Goal: Find specific fact: Find specific fact

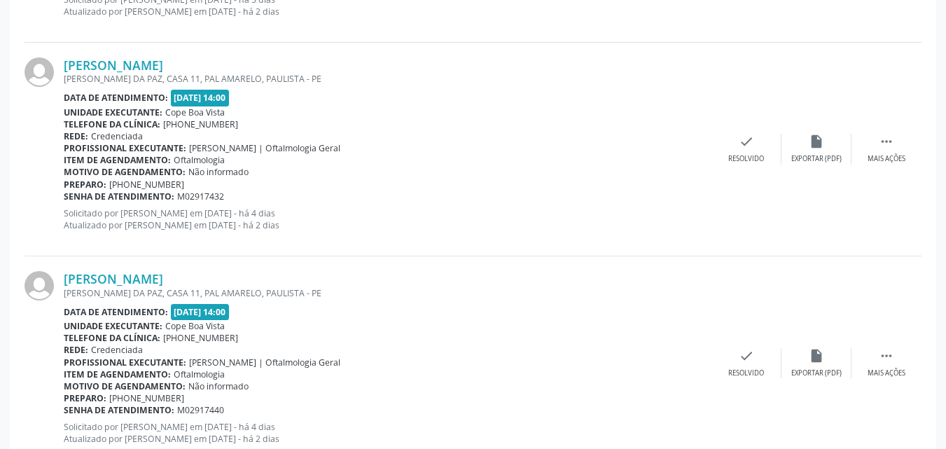
scroll to position [700, 0]
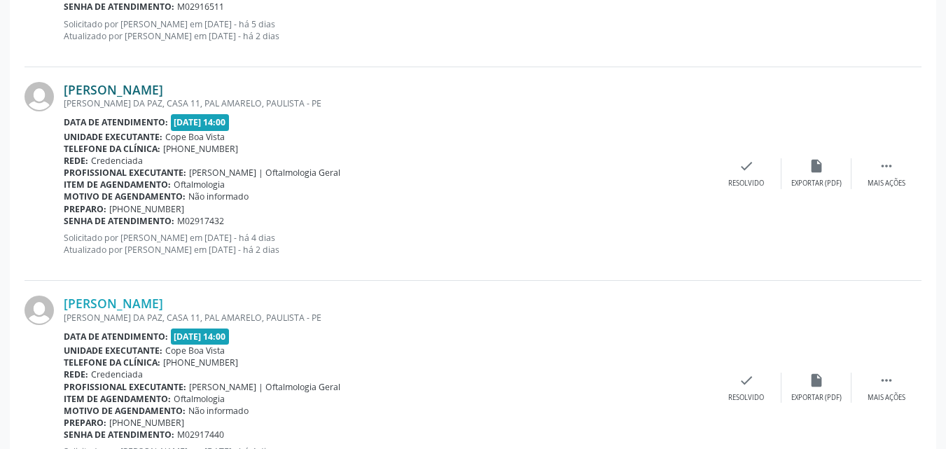
click at [147, 88] on link "[PERSON_NAME]" at bounding box center [113, 89] width 99 height 15
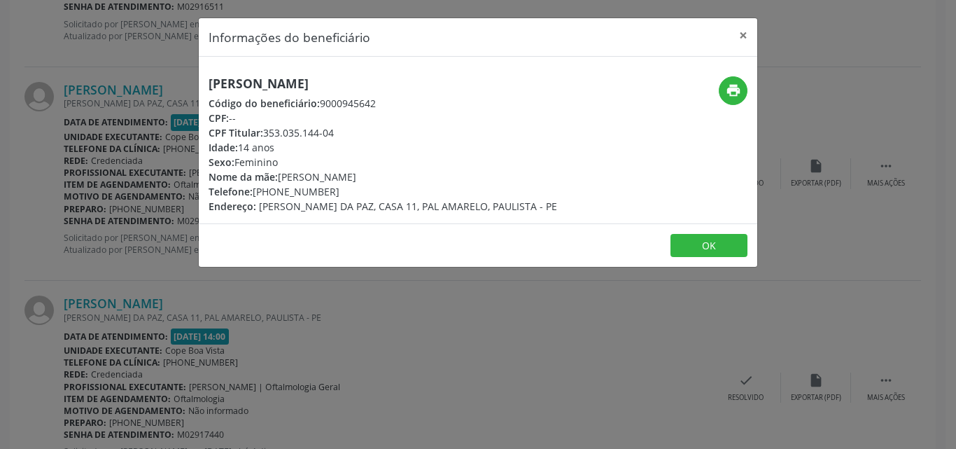
click at [268, 86] on h5 "[PERSON_NAME]" at bounding box center [383, 83] width 349 height 15
drag, startPoint x: 266, startPoint y: 130, endPoint x: 335, endPoint y: 132, distance: 69.3
click at [335, 132] on div "CPF Titular: 353.035.144-04" at bounding box center [383, 132] width 349 height 15
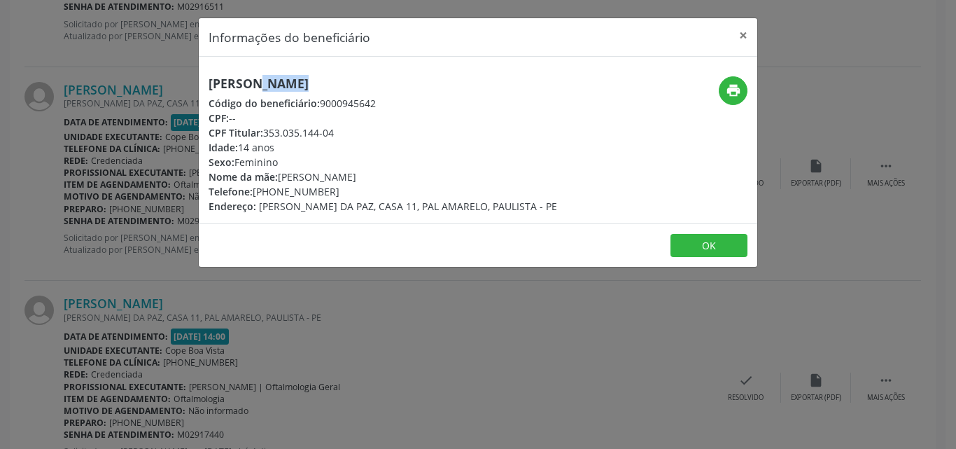
copy div "353.035.144-04"
click at [305, 81] on h5 "[PERSON_NAME]" at bounding box center [383, 83] width 349 height 15
copy div "[PERSON_NAME]"
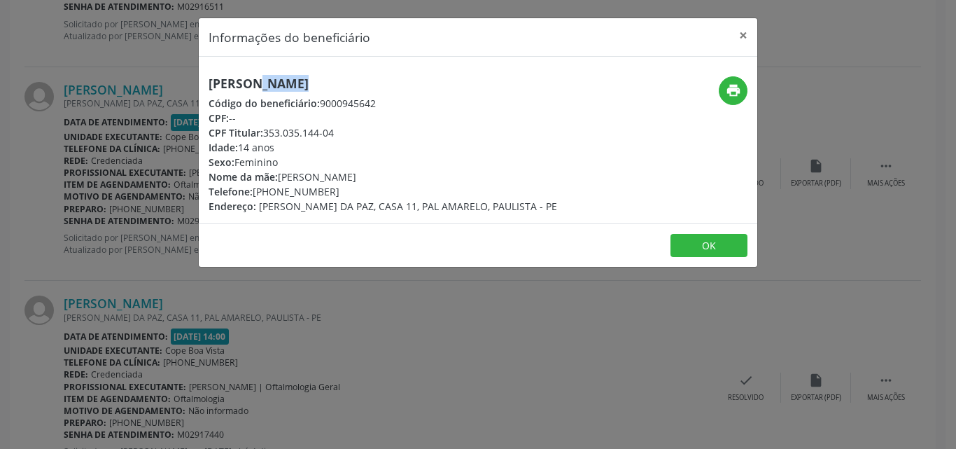
drag, startPoint x: 266, startPoint y: 132, endPoint x: 335, endPoint y: 133, distance: 68.6
click at [335, 133] on div "CPF Titular: 353.035.144-04" at bounding box center [383, 132] width 349 height 15
copy div "353.035.144-04"
click at [732, 243] on button "OK" at bounding box center [709, 246] width 77 height 24
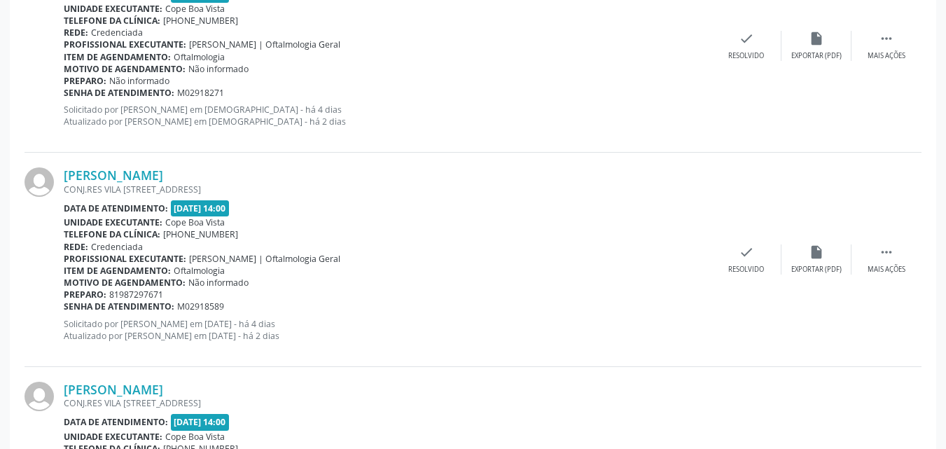
scroll to position [1470, 0]
click at [139, 175] on link "[PERSON_NAME]" at bounding box center [113, 174] width 99 height 15
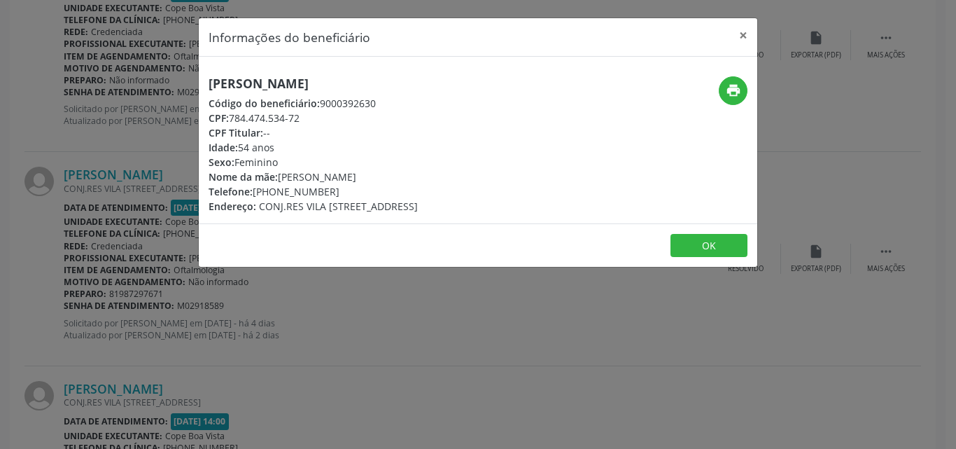
drag, startPoint x: 234, startPoint y: 119, endPoint x: 304, endPoint y: 115, distance: 70.1
click at [304, 115] on div "CPF: 784.474.534-72" at bounding box center [313, 118] width 209 height 15
copy div "784.474.534-72"
click at [288, 79] on h5 "[PERSON_NAME]" at bounding box center [313, 83] width 209 height 15
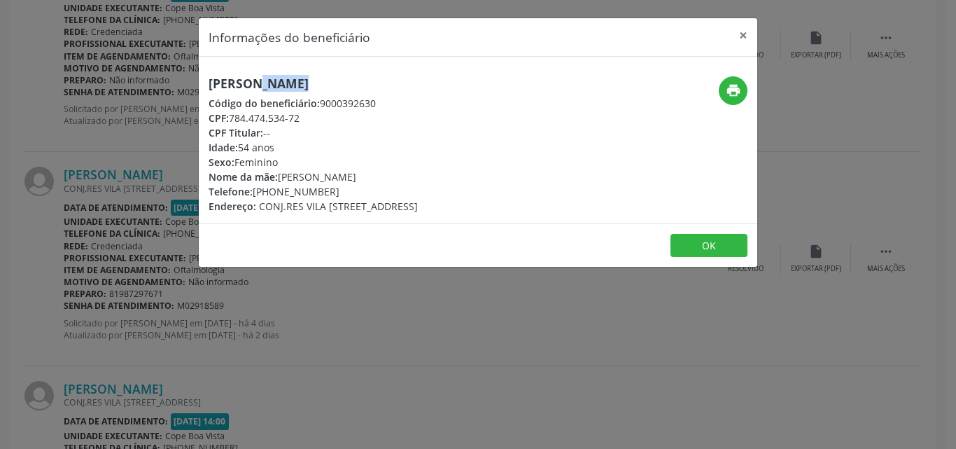
click at [288, 79] on h5 "[PERSON_NAME]" at bounding box center [313, 83] width 209 height 15
copy div "[PERSON_NAME]"
click at [746, 34] on button "×" at bounding box center [743, 35] width 28 height 34
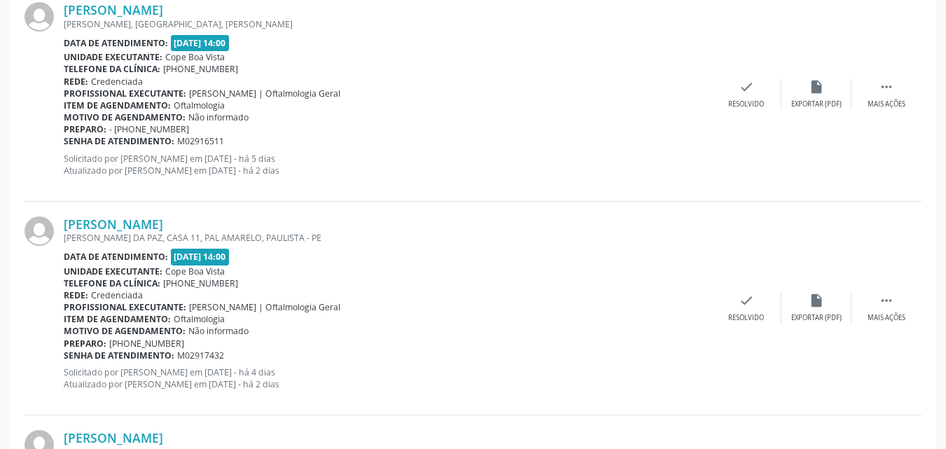
scroll to position [1839, 0]
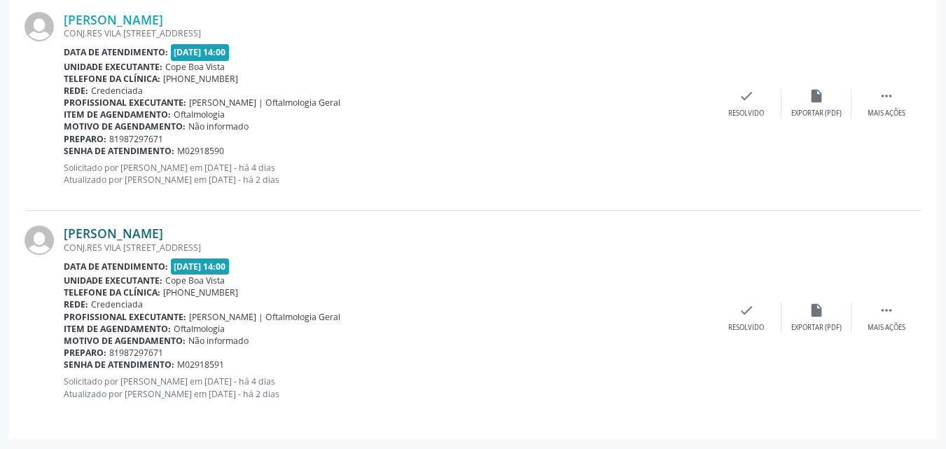
click at [146, 229] on link "[PERSON_NAME]" at bounding box center [113, 232] width 99 height 15
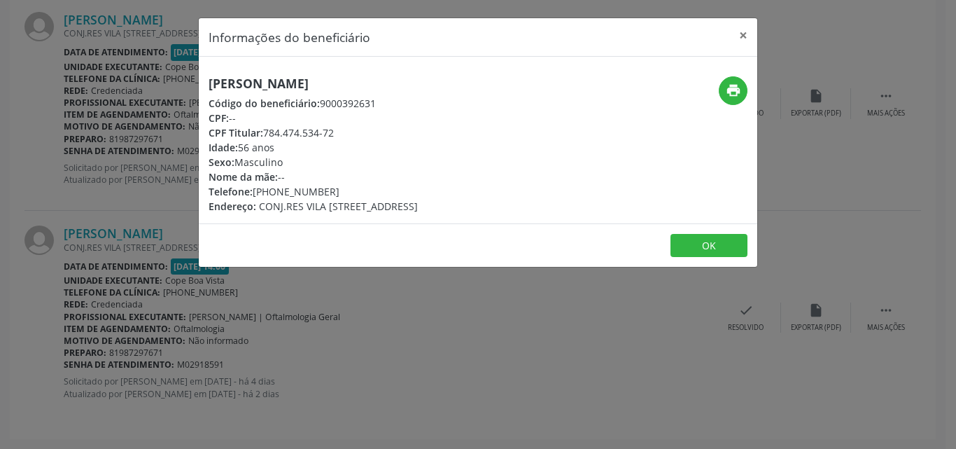
click at [285, 128] on div "CPF Titular: 784.474.534-72" at bounding box center [313, 132] width 209 height 15
click at [277, 130] on div "CPF Titular: 784.474.534-72" at bounding box center [313, 132] width 209 height 15
click at [298, 134] on div "CPF Titular: 784.474.534-72" at bounding box center [313, 132] width 209 height 15
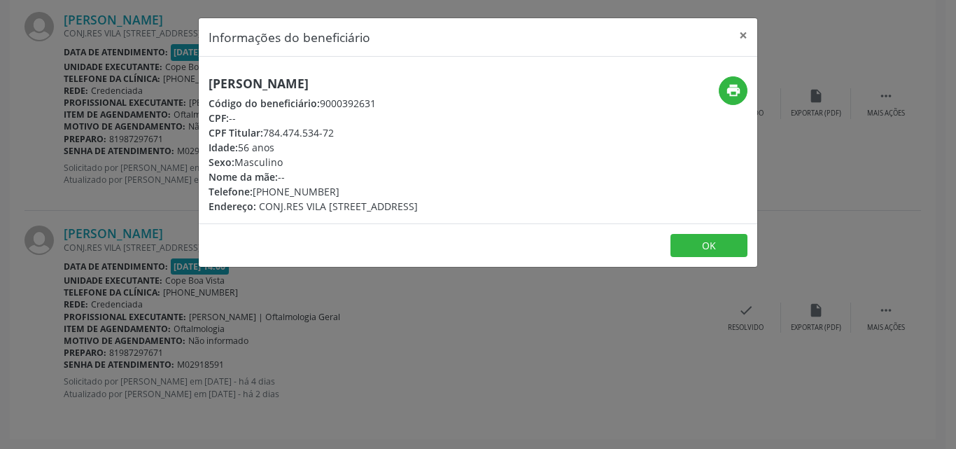
click at [298, 134] on div "CPF Titular: 784.474.534-72" at bounding box center [313, 132] width 209 height 15
drag, startPoint x: 265, startPoint y: 135, endPoint x: 342, endPoint y: 136, distance: 76.3
click at [342, 136] on div "CPF Titular: 784.474.534-72" at bounding box center [313, 132] width 209 height 15
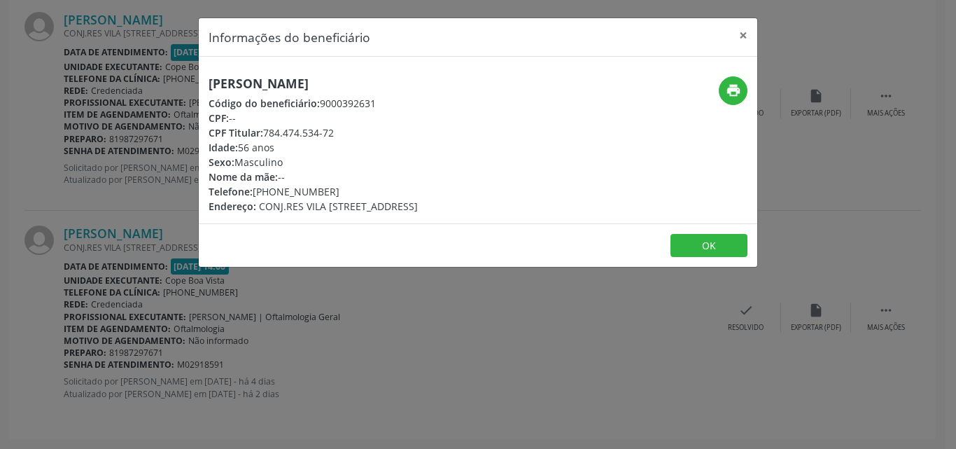
copy div "784.474.534-72"
drag, startPoint x: 214, startPoint y: 78, endPoint x: 319, endPoint y: 81, distance: 105.0
click at [329, 81] on h5 "[PERSON_NAME]" at bounding box center [313, 83] width 209 height 15
drag, startPoint x: 209, startPoint y: 81, endPoint x: 421, endPoint y: 80, distance: 212.1
click at [418, 80] on h5 "[PERSON_NAME]" at bounding box center [313, 83] width 209 height 15
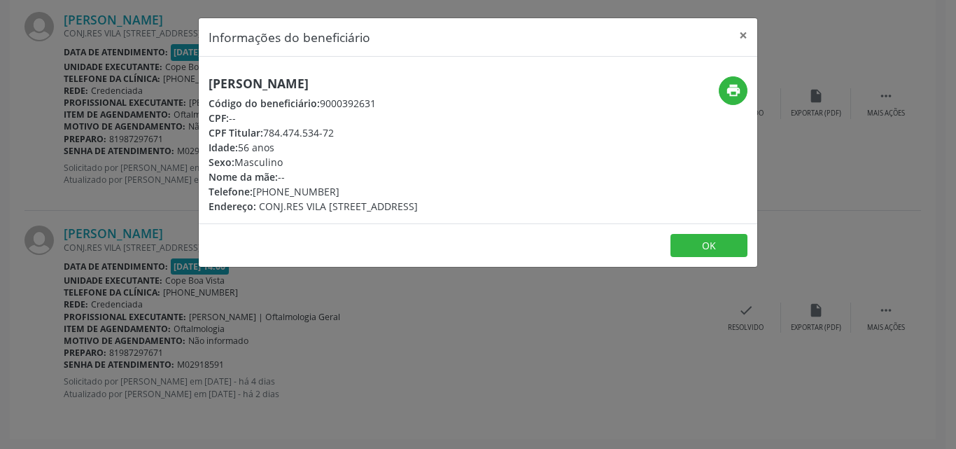
copy h5 "[PERSON_NAME]"
click at [239, 321] on div "Informações do beneficiário × [PERSON_NAME] Código do beneficiário: 9000392631 …" at bounding box center [478, 224] width 956 height 449
